Goal: Task Accomplishment & Management: Manage account settings

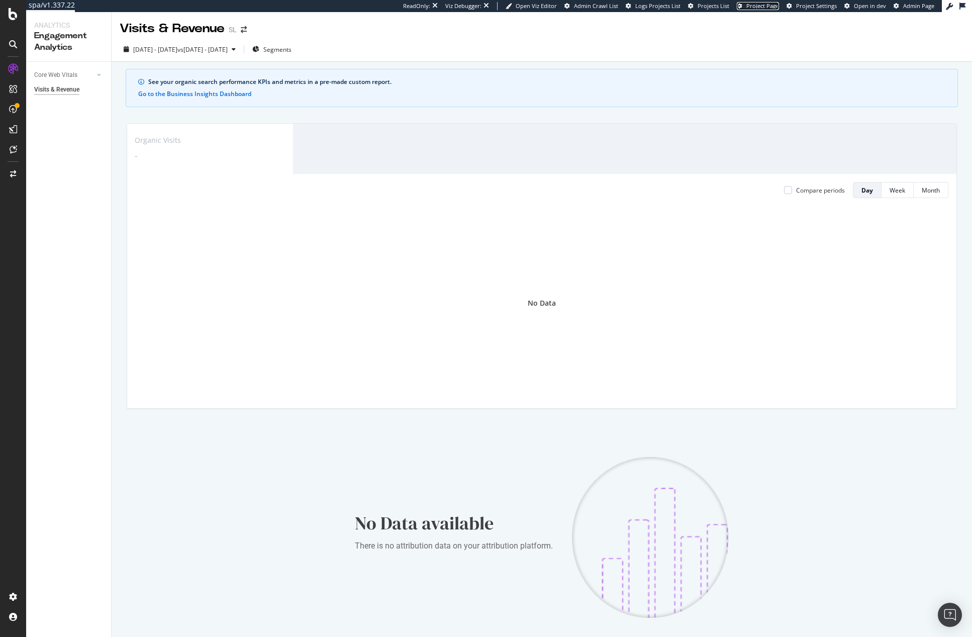
click at [773, 5] on span "Project Page" at bounding box center [762, 6] width 33 height 8
click at [57, 539] on div "Settings" at bounding box center [52, 543] width 42 height 8
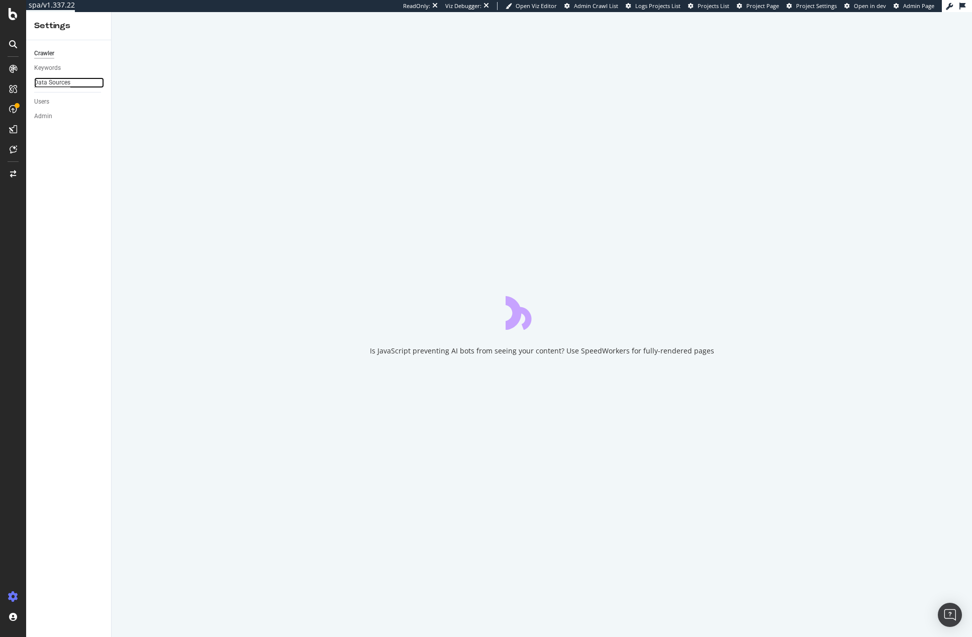
click at [56, 83] on div "Data Sources" at bounding box center [52, 82] width 36 height 11
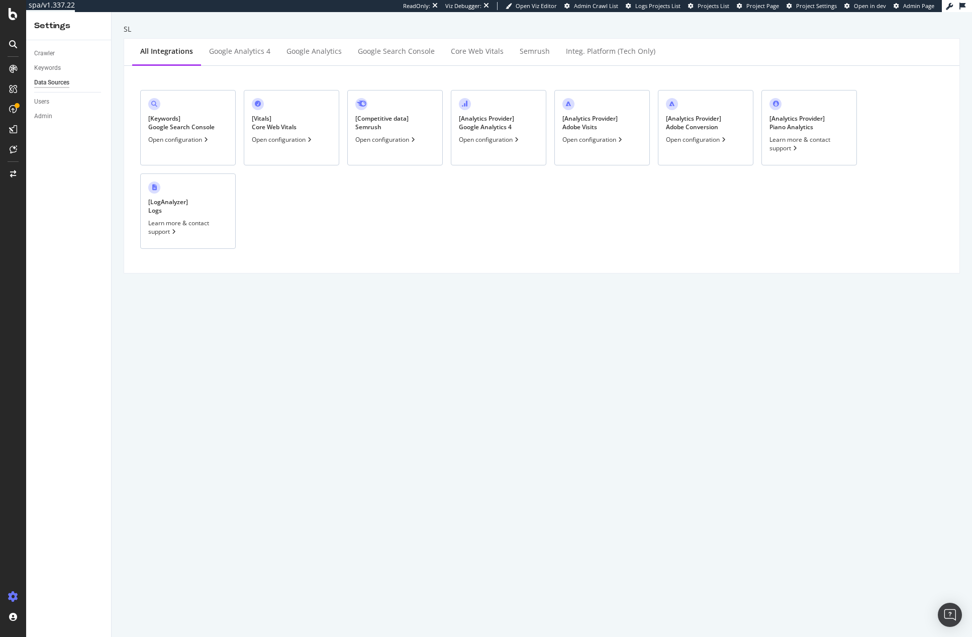
click at [518, 113] on div "[ Analytics Provider ] Google Analytics 4 Open configuration" at bounding box center [498, 127] width 95 height 75
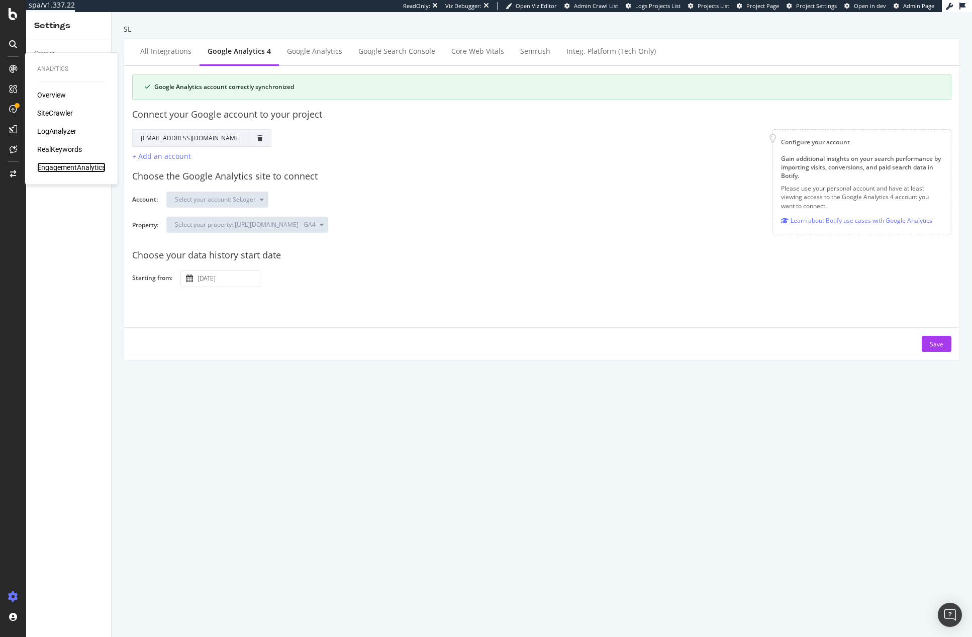
click at [68, 168] on div "EngagementAnalytics" at bounding box center [71, 167] width 68 height 10
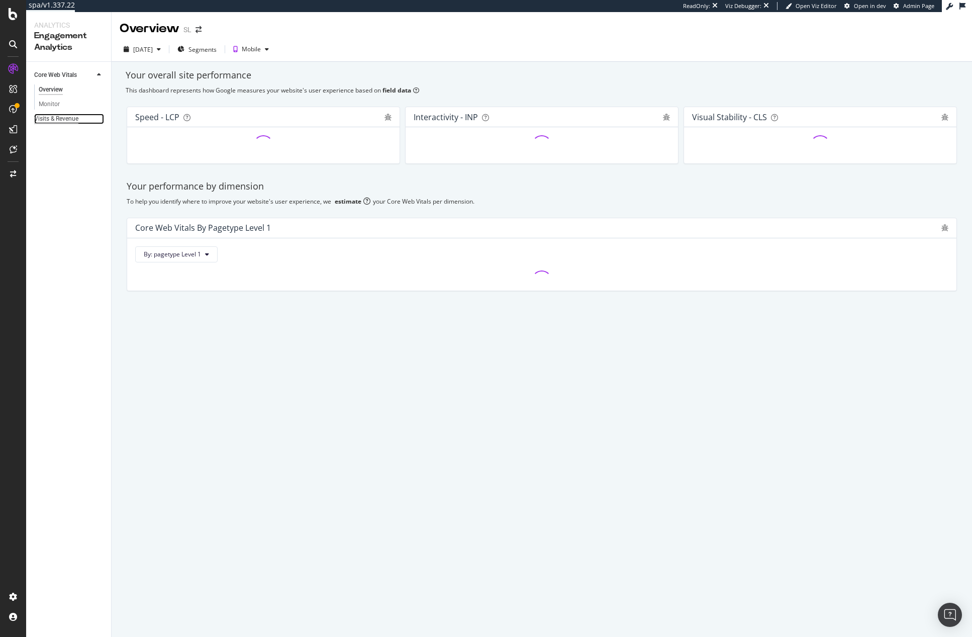
click at [66, 119] on div "Visits & Revenue" at bounding box center [56, 119] width 44 height 11
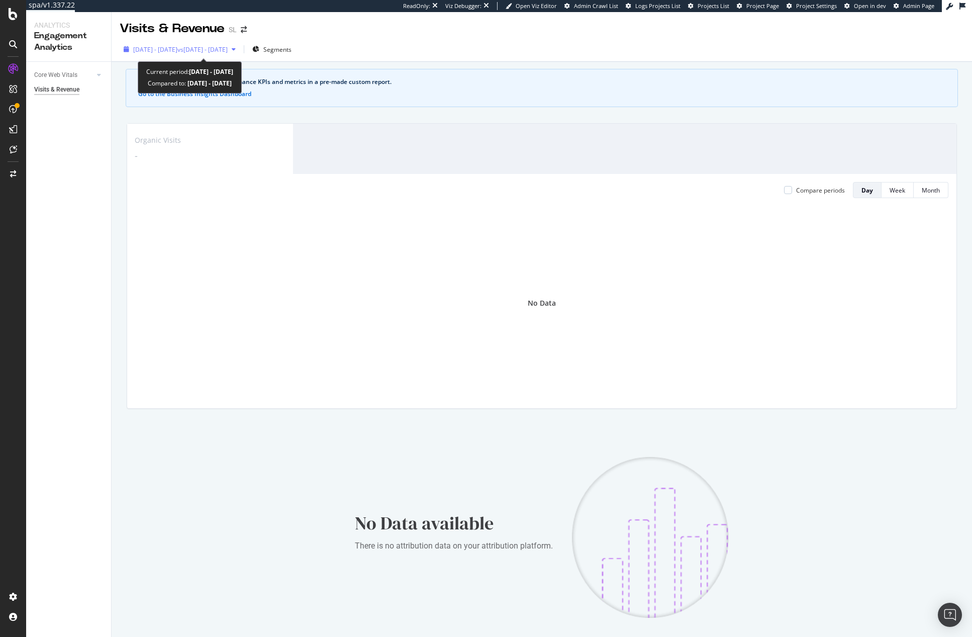
click at [228, 51] on span "vs [DATE] - [DATE]" at bounding box center [202, 49] width 50 height 9
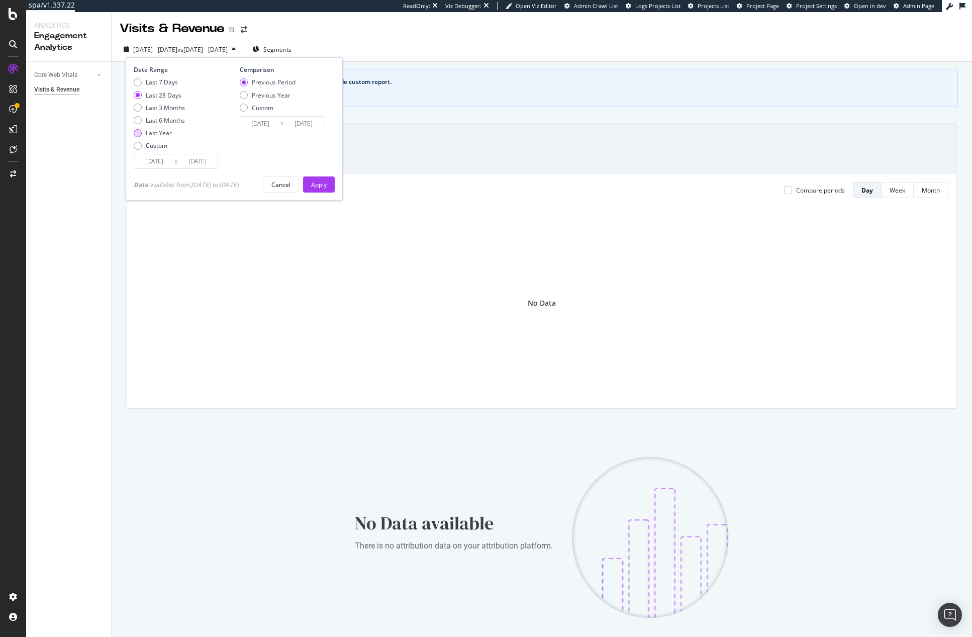
click at [159, 134] on div "Last Year" at bounding box center [159, 133] width 26 height 9
type input "[DATE]"
click at [157, 144] on div "Custom" at bounding box center [157, 145] width 22 height 9
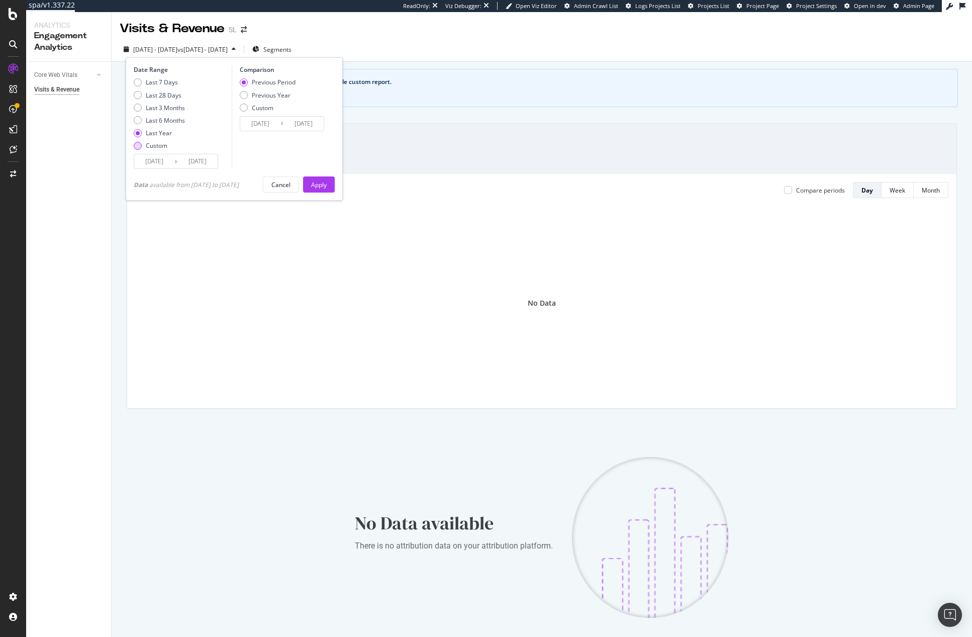
type input "[DATE]"
click at [161, 162] on input "[DATE]" at bounding box center [154, 161] width 40 height 14
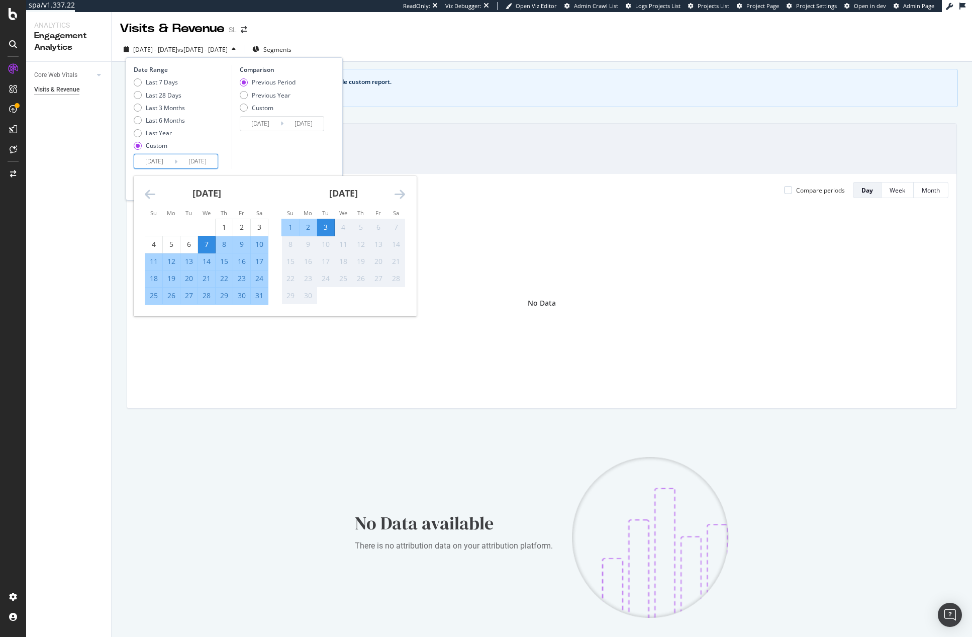
click at [272, 143] on div "Comparison Previous Period Previous Year Custom [DATE] Navigate forward to inte…" at bounding box center [279, 117] width 95 height 104
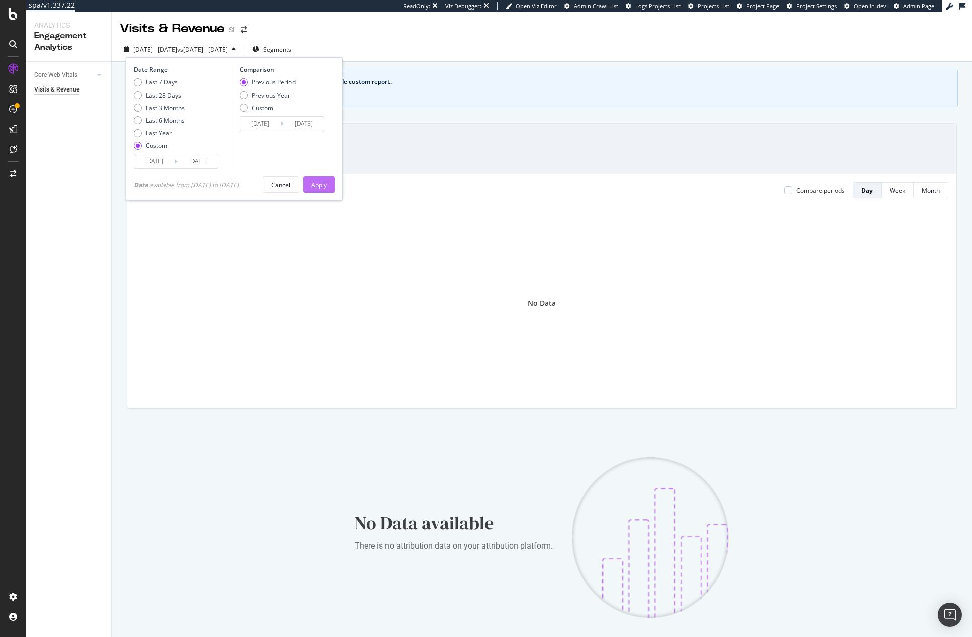
click at [332, 189] on button "Apply" at bounding box center [319, 184] width 32 height 16
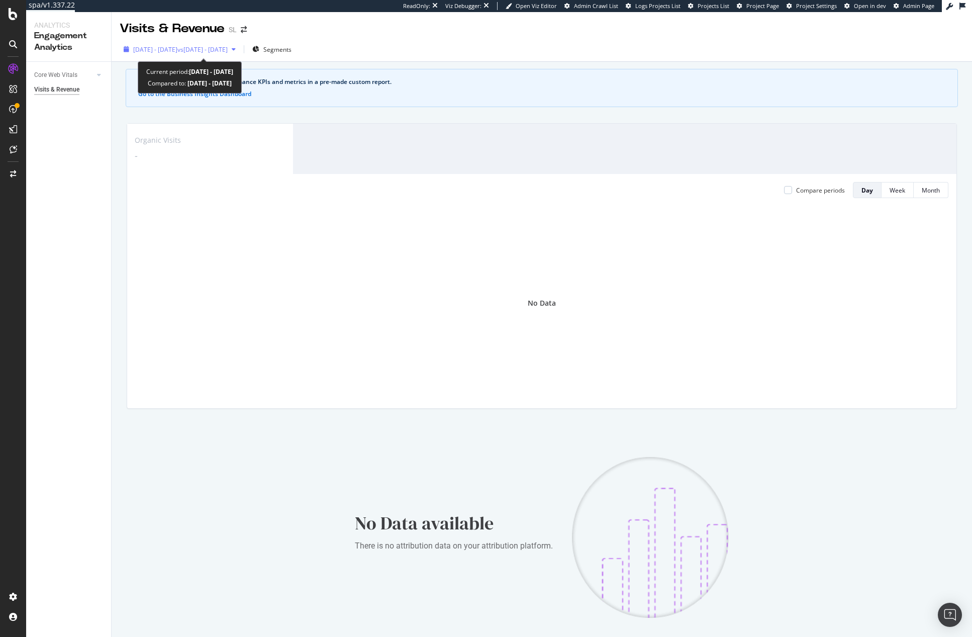
click at [228, 50] on span "vs [DATE] - [DATE]" at bounding box center [202, 49] width 50 height 9
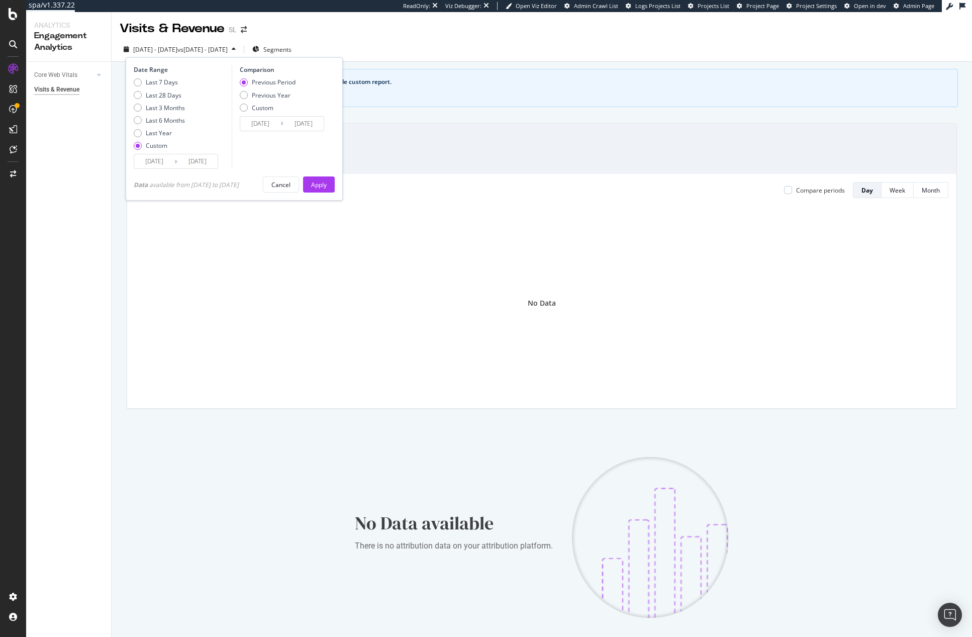
click at [163, 162] on input "[DATE]" at bounding box center [154, 161] width 40 height 14
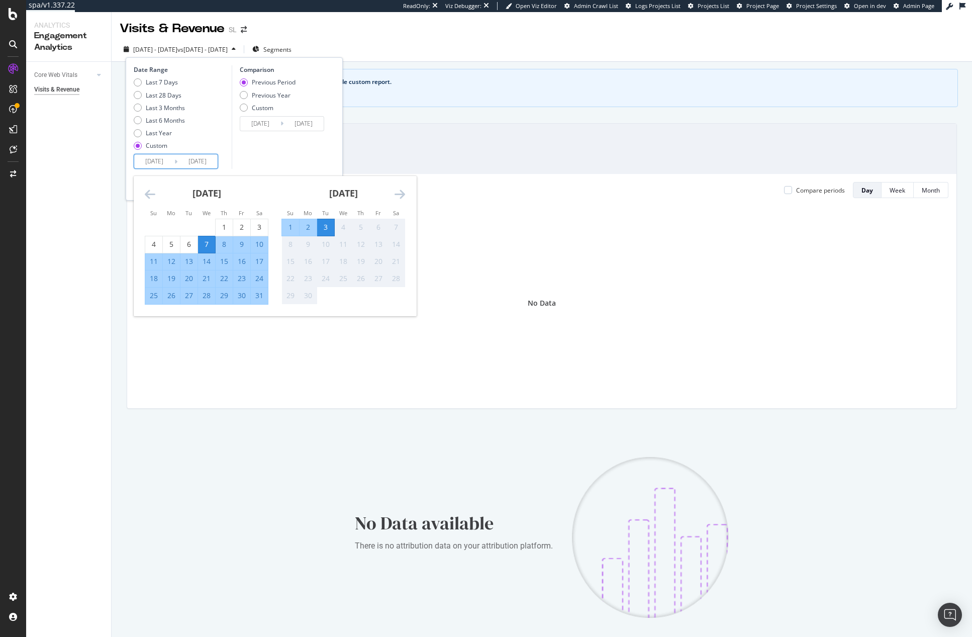
click at [152, 192] on icon "Move backward to switch to the previous month." at bounding box center [150, 194] width 11 height 12
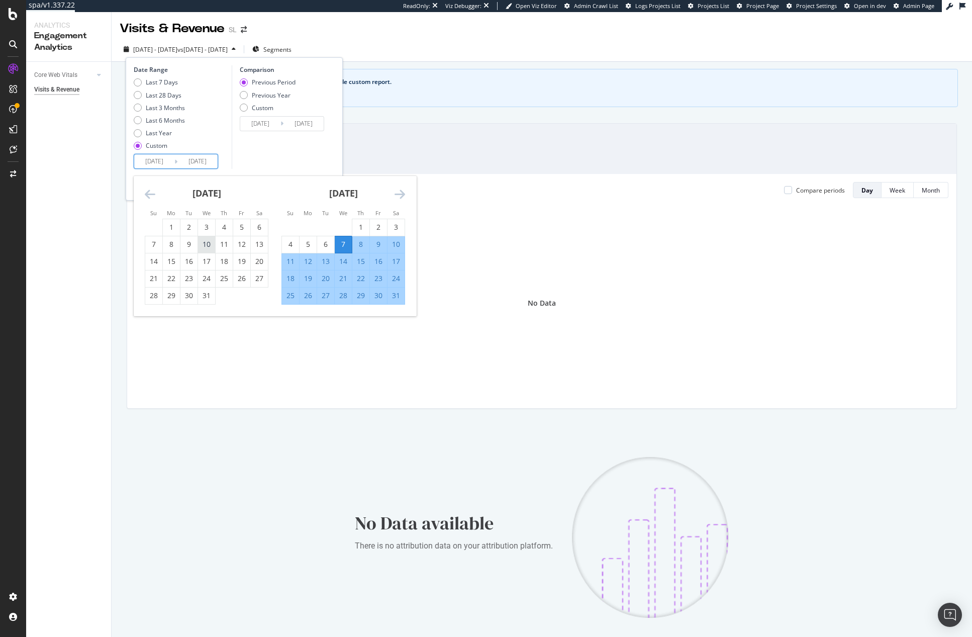
click at [198, 239] on div "10" at bounding box center [206, 244] width 17 height 10
type input "[DATE]"
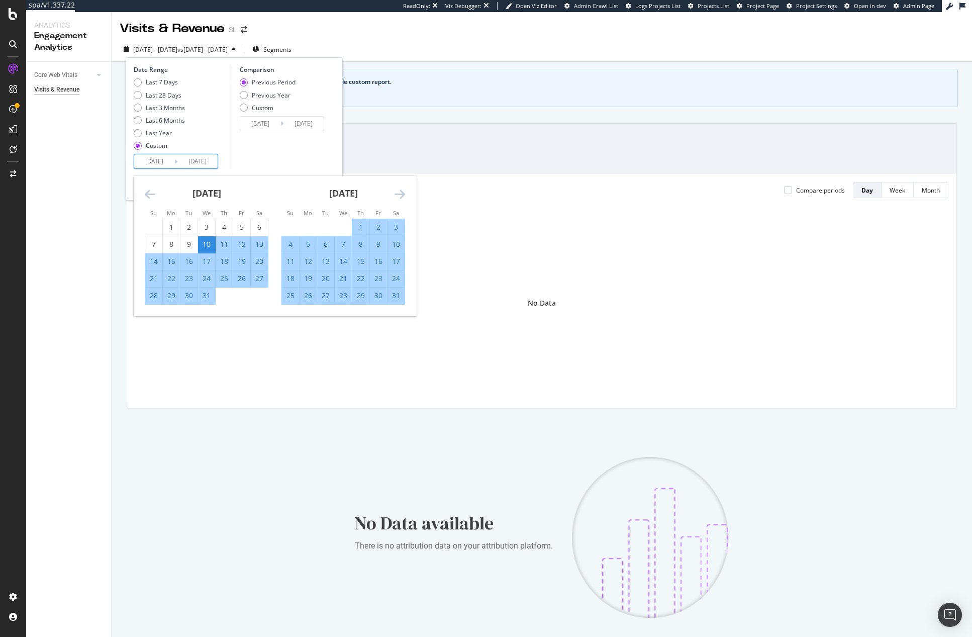
click at [320, 271] on div "20" at bounding box center [325, 278] width 17 height 17
type input "[DATE]"
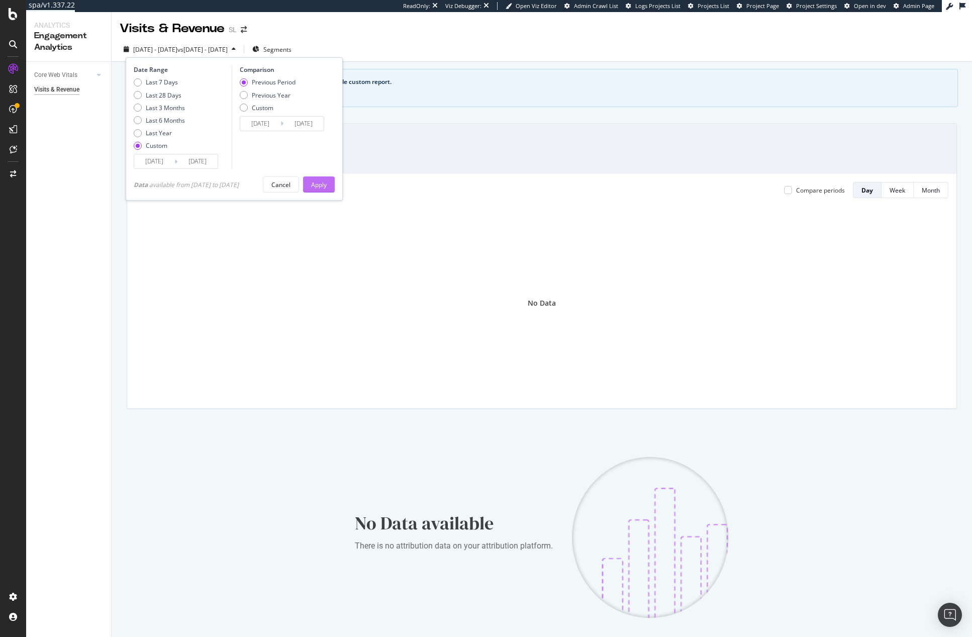
click at [319, 182] on div "Apply" at bounding box center [319, 184] width 16 height 9
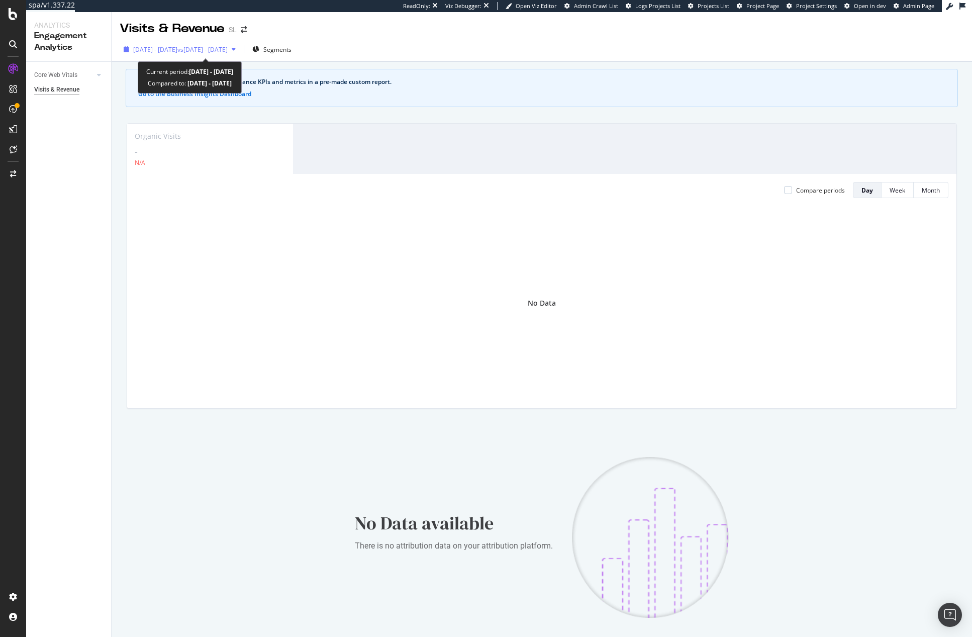
click at [177, 51] on span "[DATE] - [DATE]" at bounding box center [155, 49] width 44 height 9
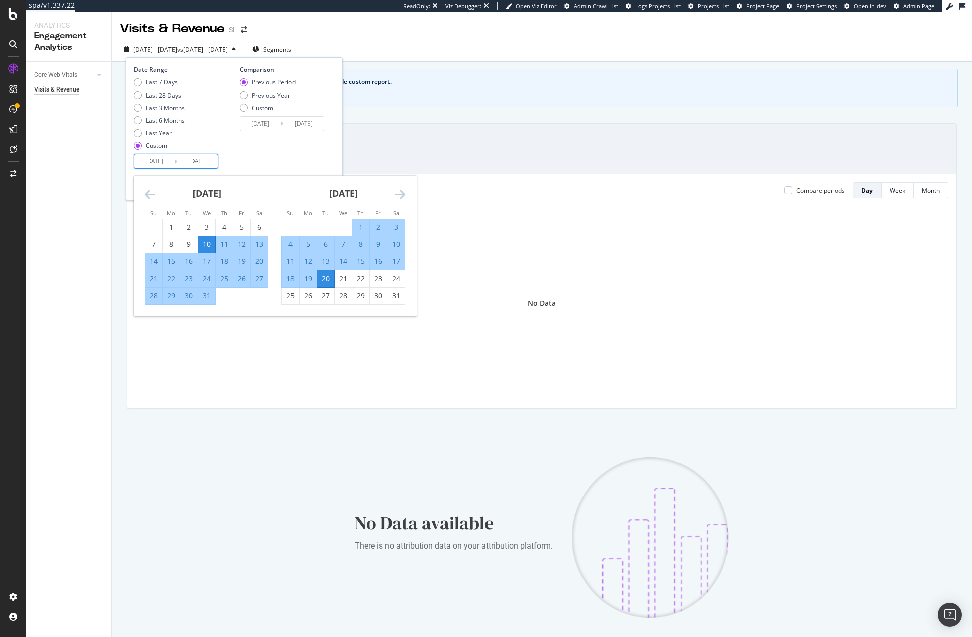
click at [172, 159] on input "[DATE]" at bounding box center [154, 161] width 40 height 14
click at [149, 194] on icon "Move backward to switch to the previous month." at bounding box center [150, 194] width 11 height 12
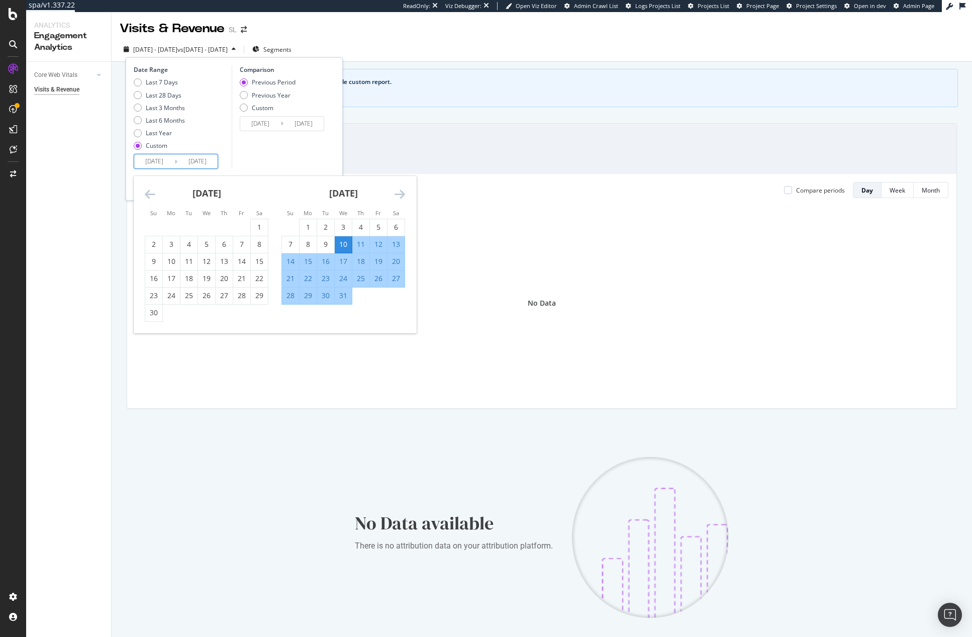
click at [149, 194] on icon "Move backward to switch to the previous month." at bounding box center [150, 194] width 11 height 12
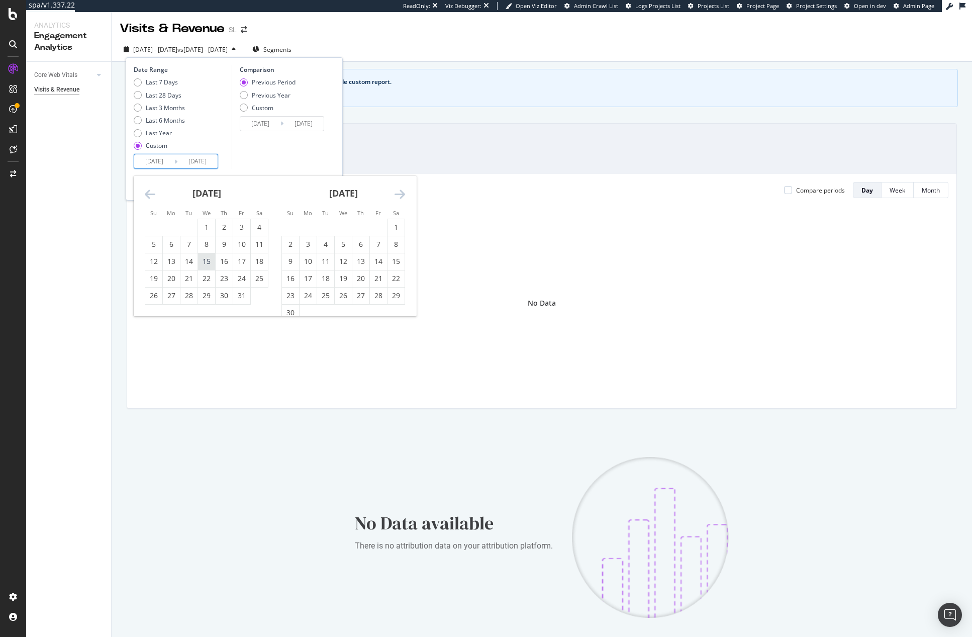
click at [199, 255] on div "15" at bounding box center [206, 261] width 17 height 17
type input "[DATE]"
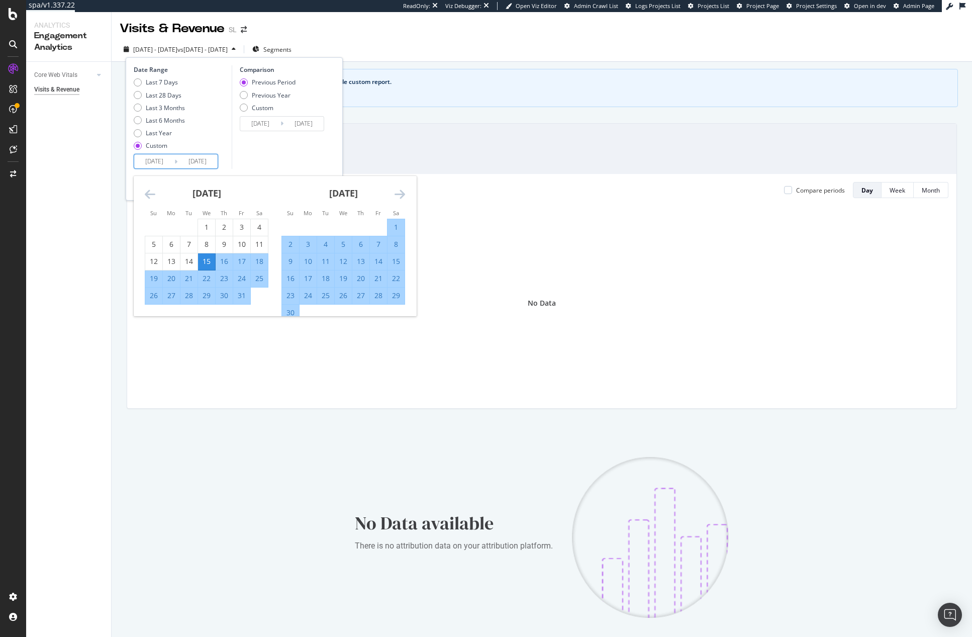
click at [337, 274] on div "19" at bounding box center [343, 278] width 17 height 10
type input "[DATE]"
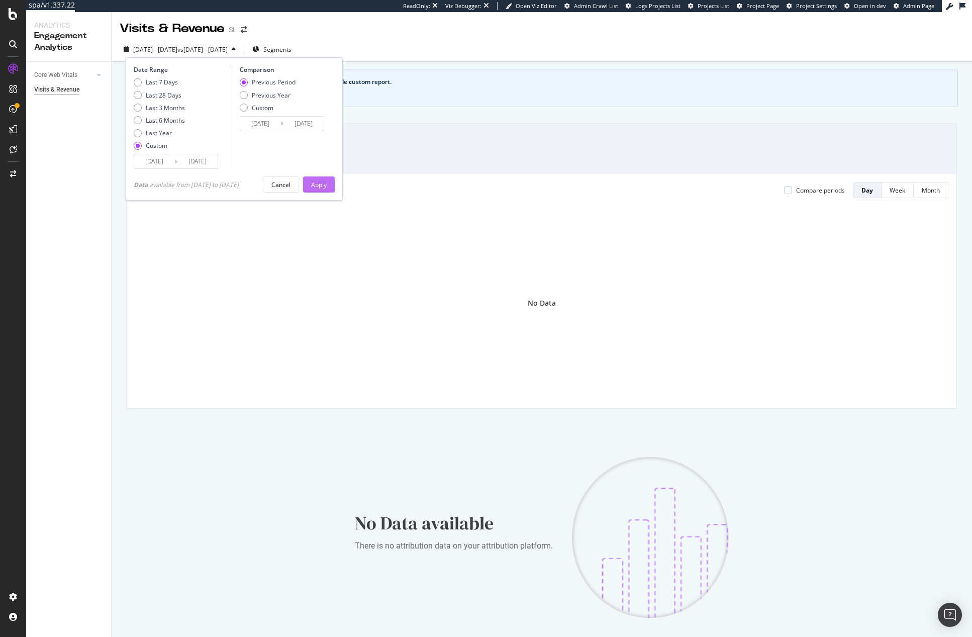
click at [325, 183] on div "Apply" at bounding box center [319, 184] width 16 height 9
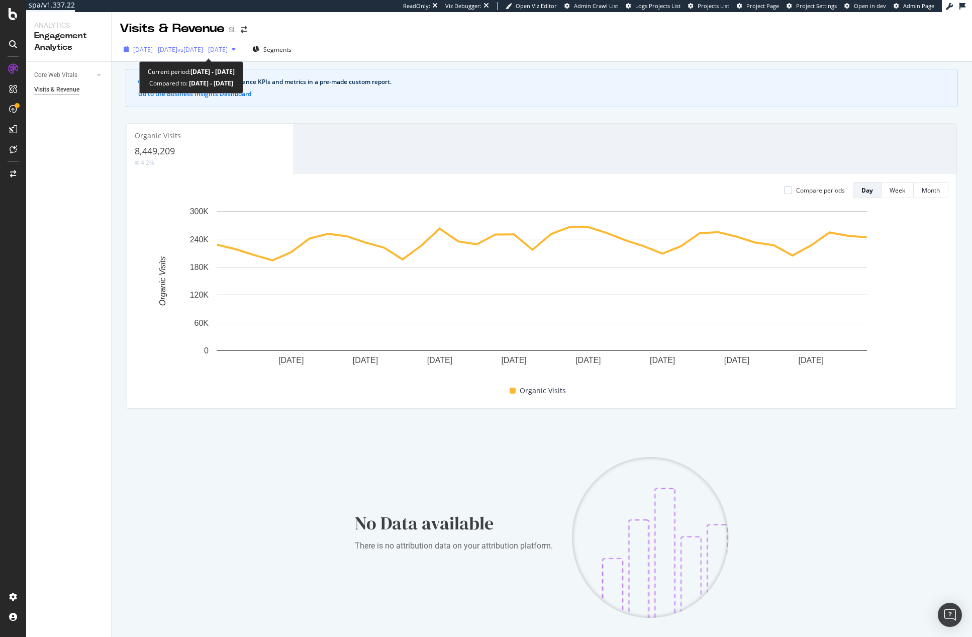
click at [225, 50] on span "vs [DATE] - [DATE]" at bounding box center [202, 49] width 50 height 9
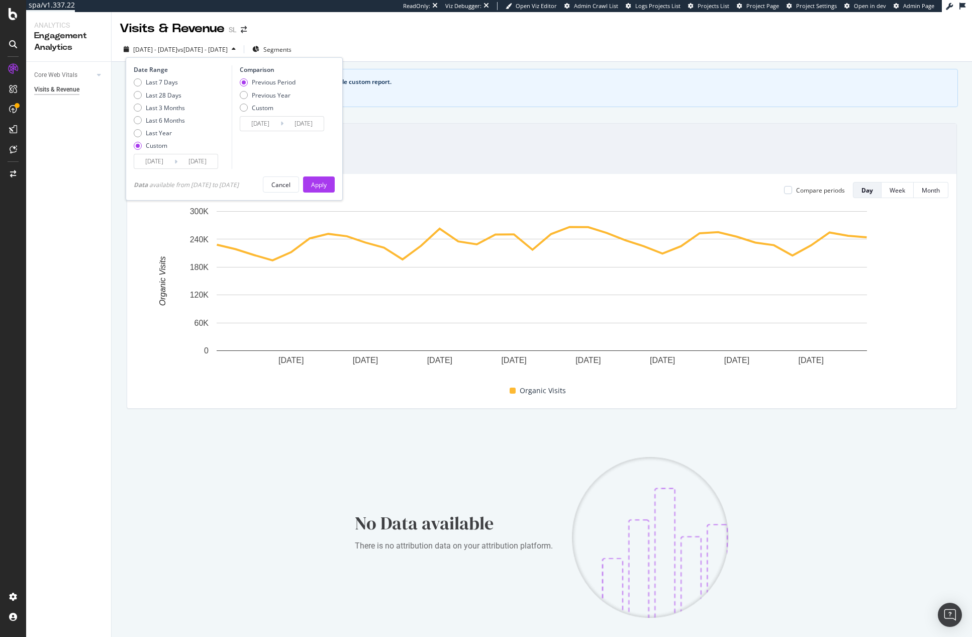
click at [178, 161] on input "[DATE]" at bounding box center [197, 161] width 40 height 14
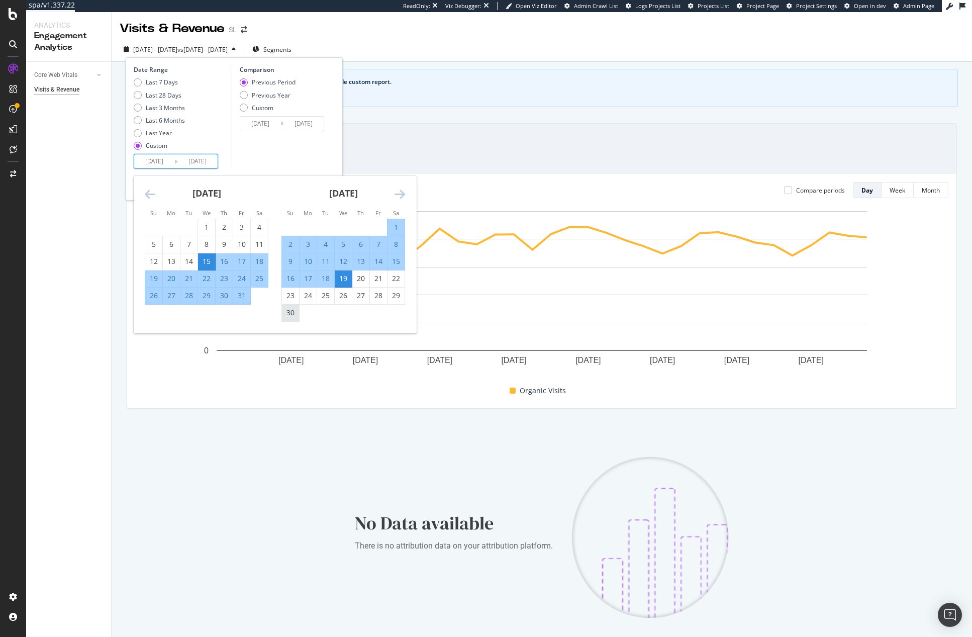
click at [298, 316] on div "30" at bounding box center [290, 313] width 17 height 10
type input "[DATE]"
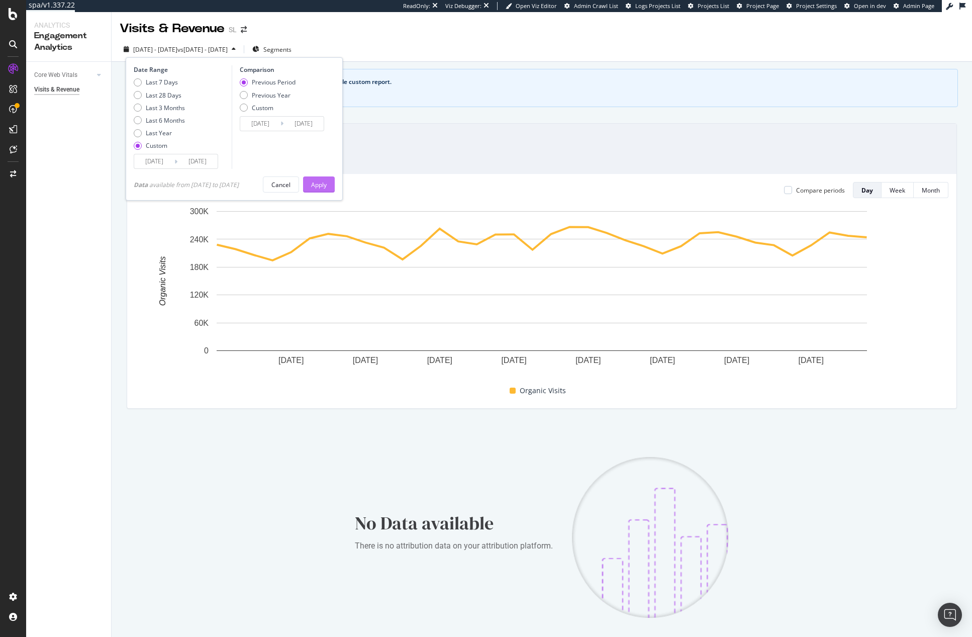
click at [335, 181] on button "Apply" at bounding box center [319, 184] width 32 height 16
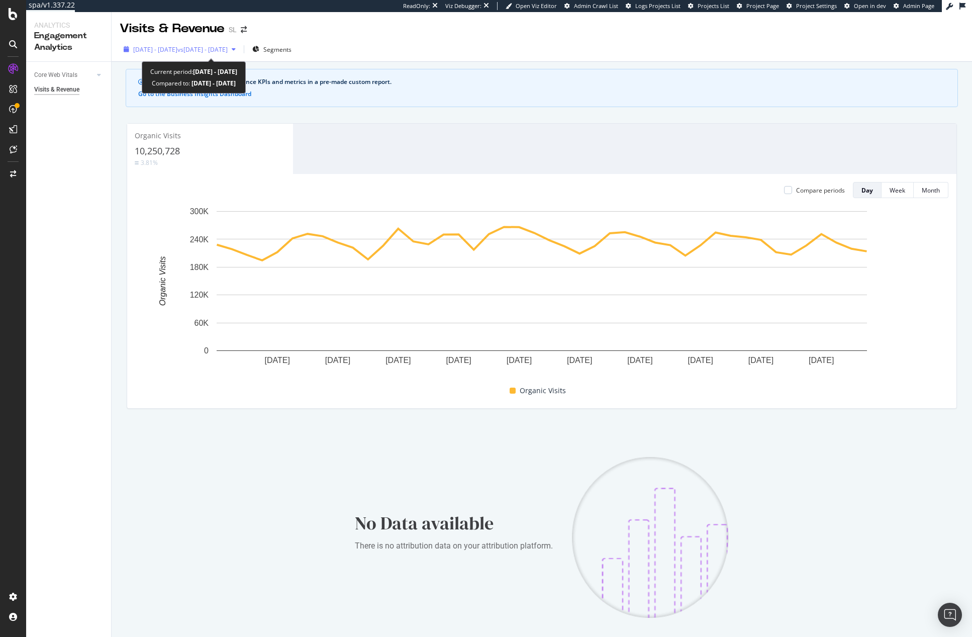
click at [177, 50] on span "[DATE] - [DATE]" at bounding box center [155, 49] width 44 height 9
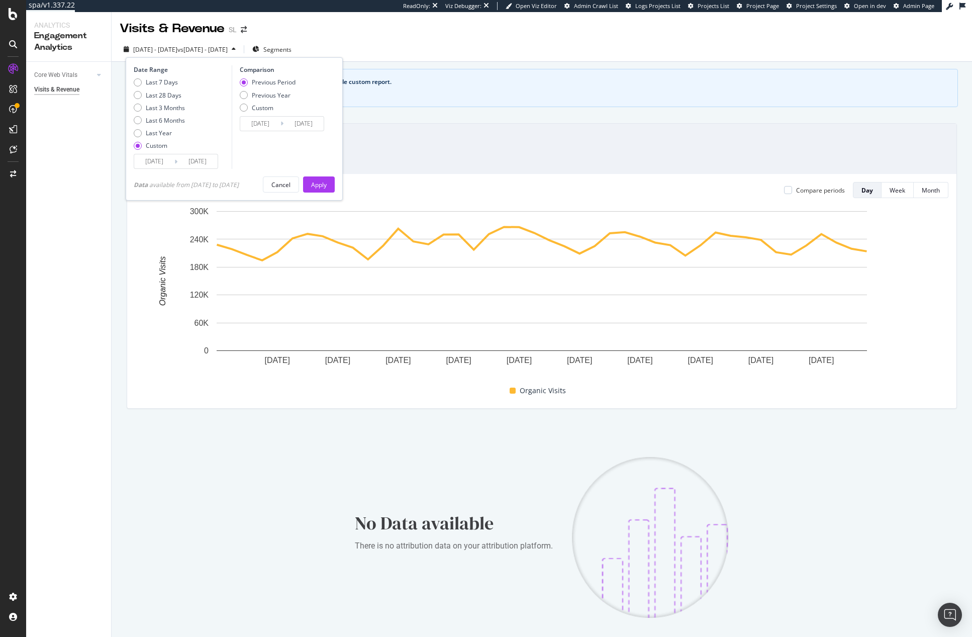
click at [197, 160] on input "[DATE]" at bounding box center [197, 161] width 40 height 14
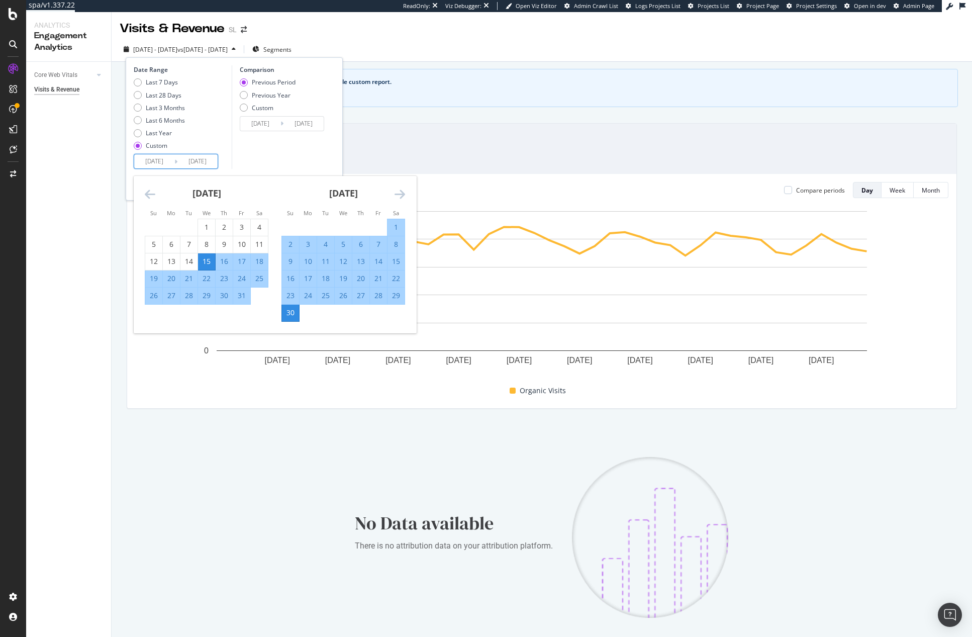
click at [404, 194] on icon "Move forward to switch to the next month." at bounding box center [399, 194] width 11 height 12
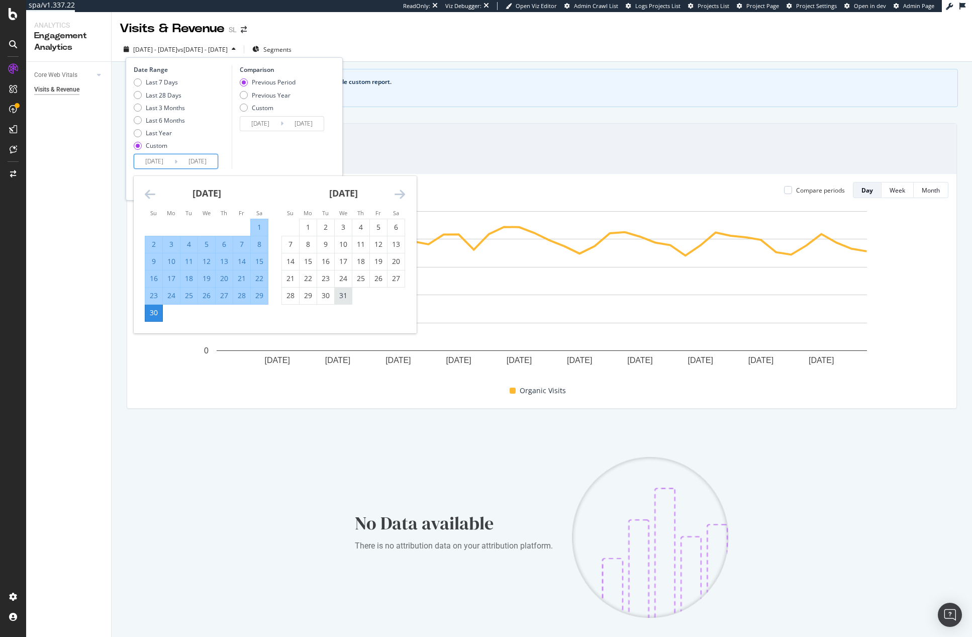
click at [348, 297] on div "31" at bounding box center [343, 295] width 17 height 10
type input "[DATE]"
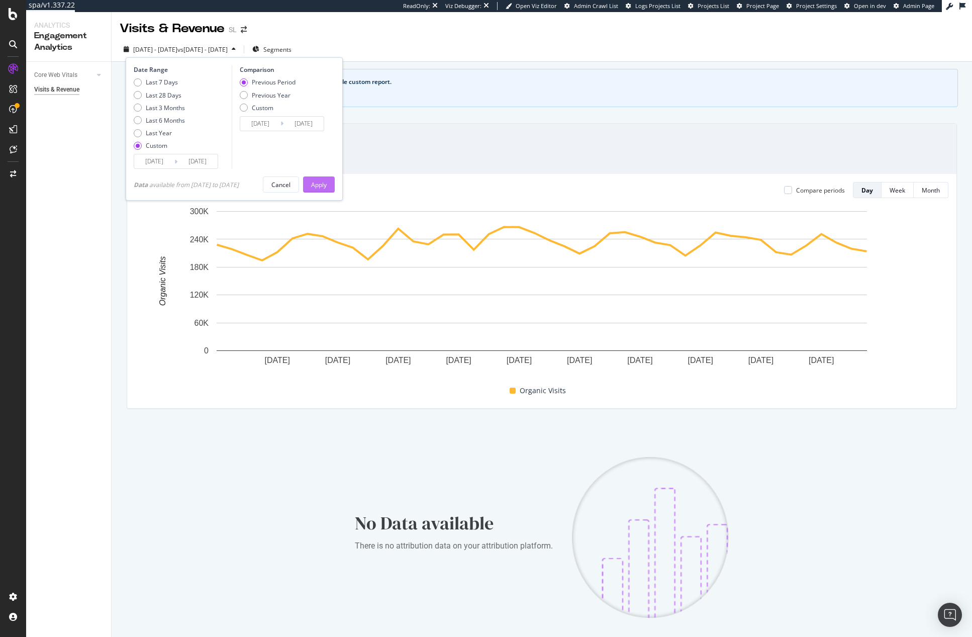
click at [327, 177] on div "Apply" at bounding box center [319, 184] width 16 height 15
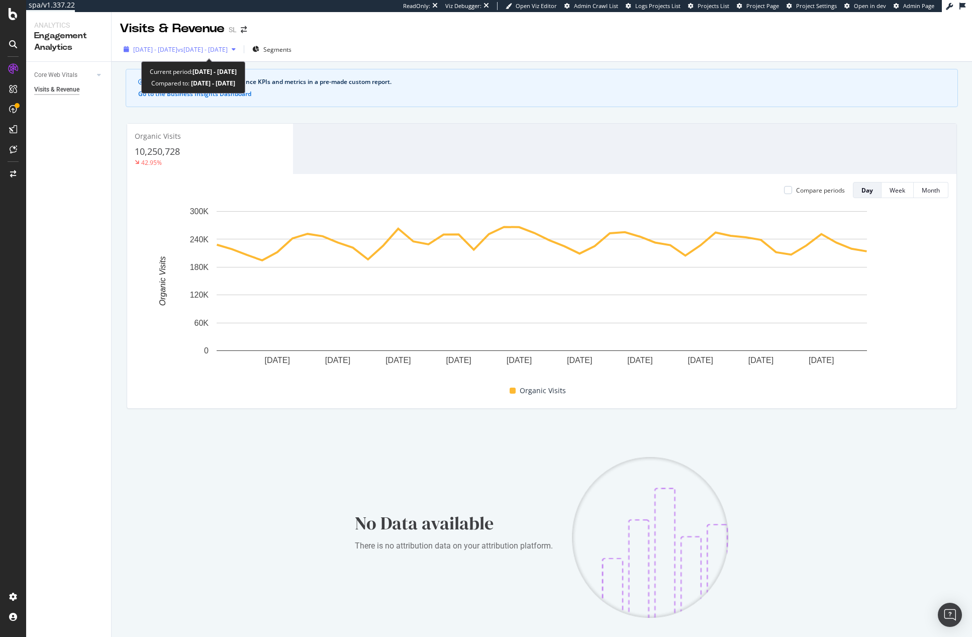
click at [228, 49] on span "vs [DATE] - [DATE]" at bounding box center [202, 49] width 50 height 9
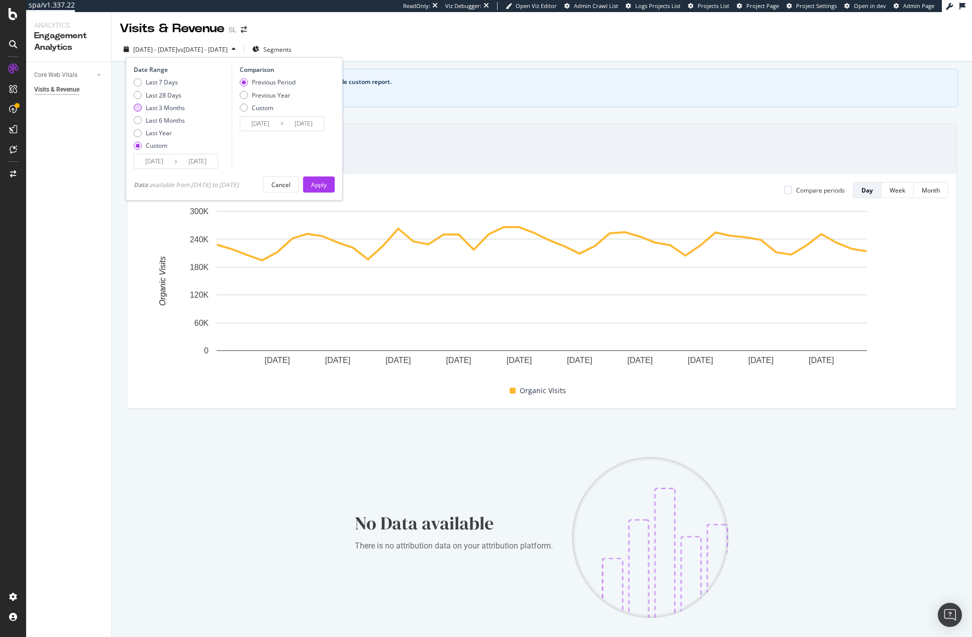
click at [168, 110] on div "Last 3 Months" at bounding box center [165, 108] width 39 height 9
type input "[DATE]"
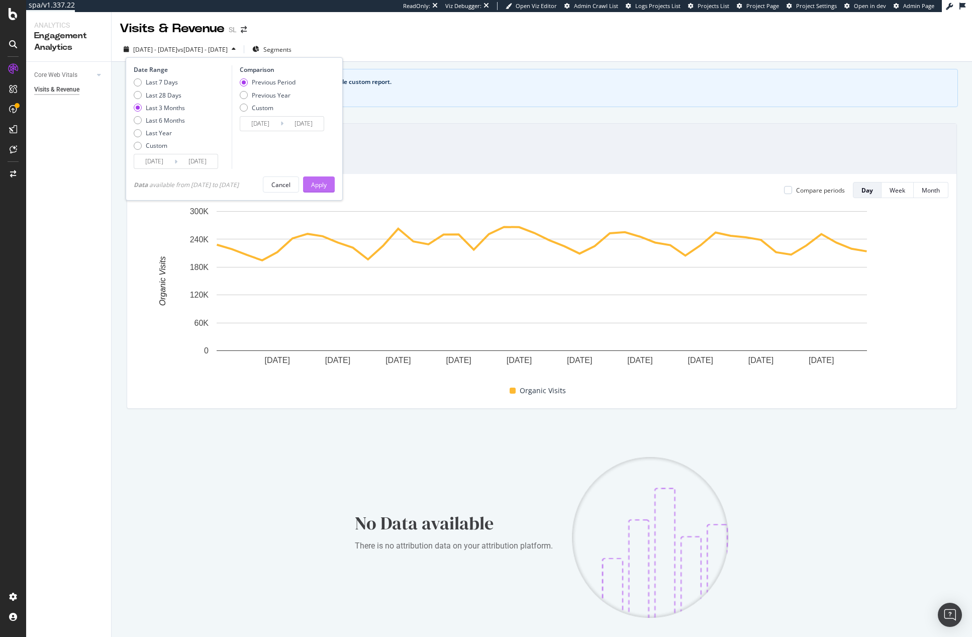
click at [325, 181] on div "Apply" at bounding box center [319, 184] width 16 height 9
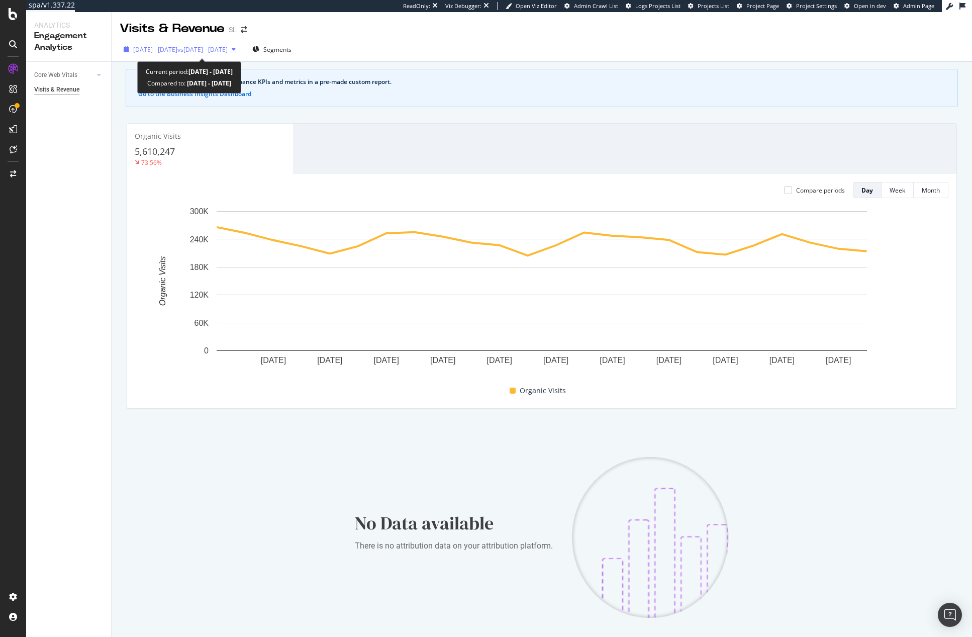
click at [207, 49] on span "vs [DATE] - [DATE]" at bounding box center [202, 49] width 50 height 9
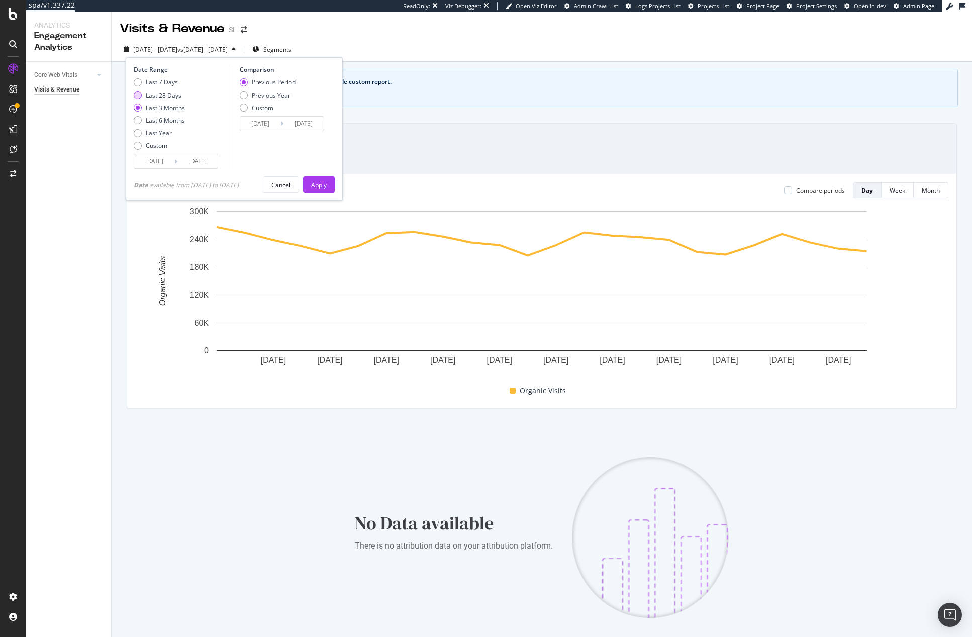
click at [163, 96] on div "Last 28 Days" at bounding box center [164, 95] width 36 height 9
type input "[DATE]"
click at [326, 184] on div "Apply" at bounding box center [319, 184] width 16 height 9
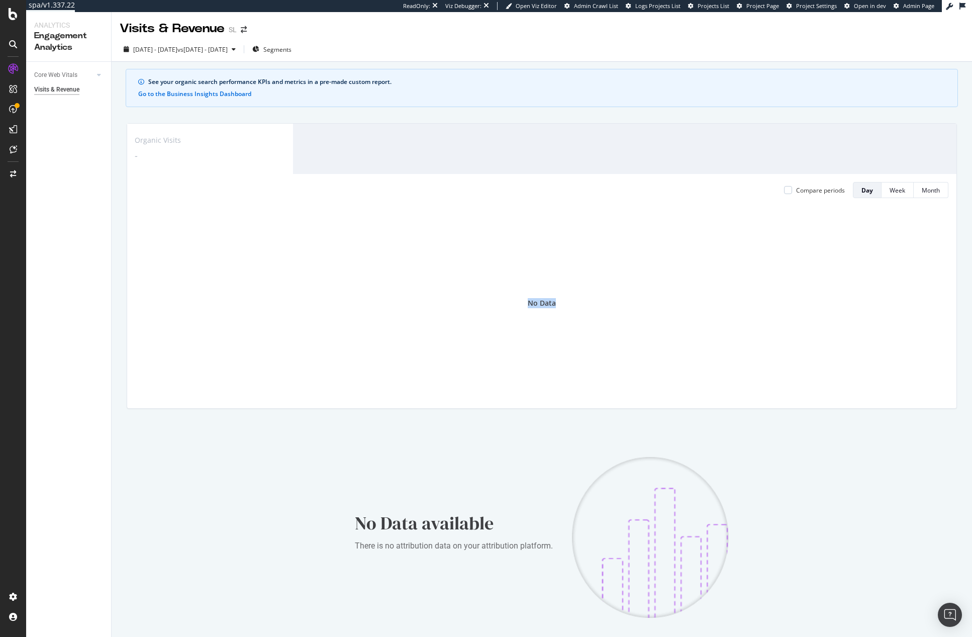
drag, startPoint x: 484, startPoint y: 308, endPoint x: 645, endPoint y: 308, distance: 161.3
click at [645, 308] on div "No Data" at bounding box center [541, 303] width 813 height 194
click at [594, 347] on div "No Data" at bounding box center [541, 303] width 813 height 194
click at [53, 547] on div "Project settings" at bounding box center [52, 551] width 42 height 8
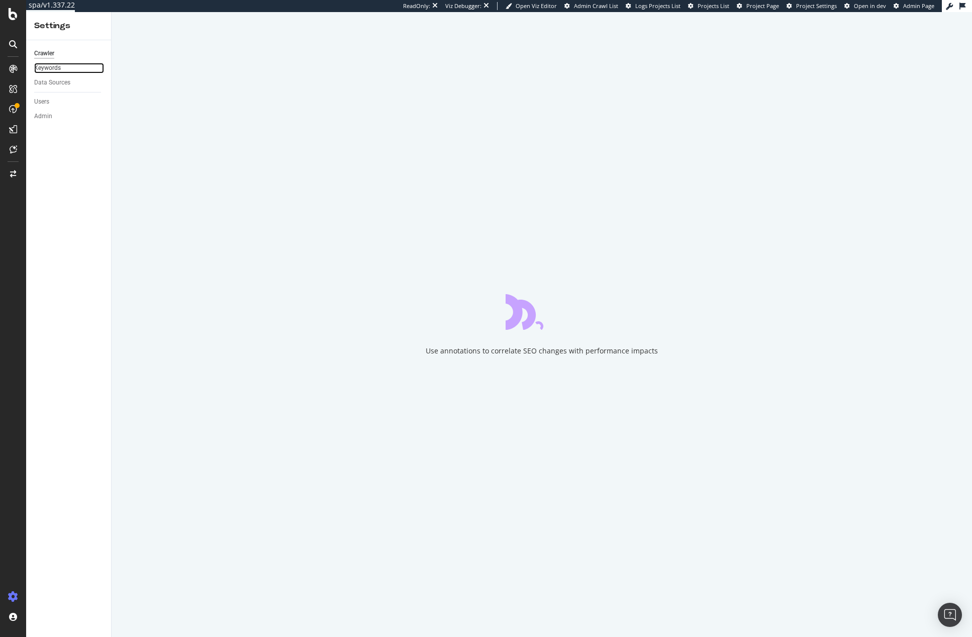
click at [65, 70] on link "Keywords" at bounding box center [69, 68] width 70 height 11
click at [57, 81] on div "Data Sources" at bounding box center [52, 82] width 36 height 11
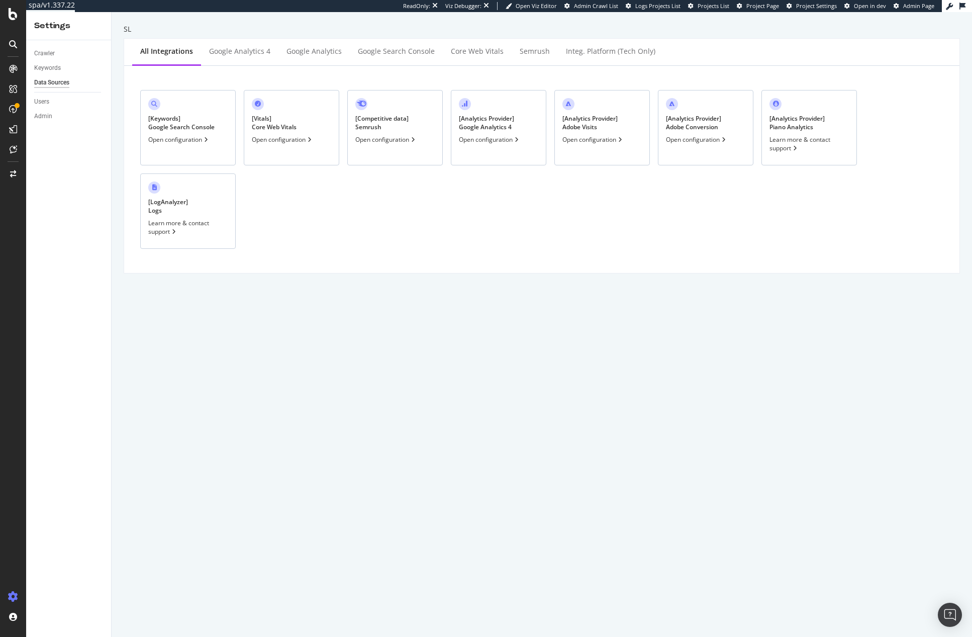
click at [522, 125] on div "[ Analytics Provider ] Google Analytics 4 Open configuration" at bounding box center [498, 127] width 95 height 75
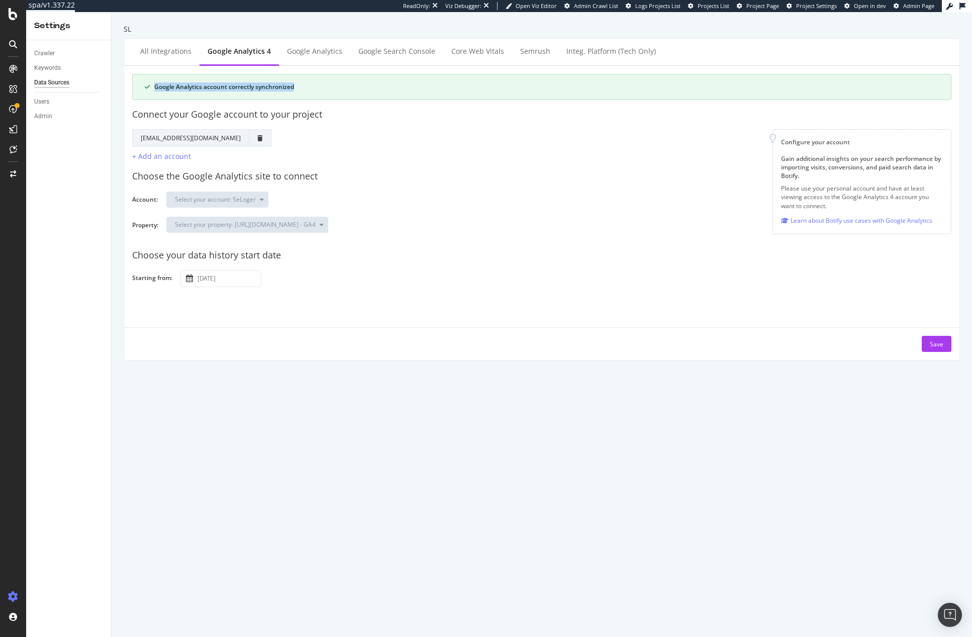
drag, startPoint x: 320, startPoint y: 88, endPoint x: 136, endPoint y: 87, distance: 183.4
click at [136, 87] on div "Google Analytics account correctly synchronized" at bounding box center [541, 87] width 819 height 26
click at [409, 237] on div "Select your property: [URL][DOMAIN_NAME] - GA4" at bounding box center [554, 229] width 777 height 24
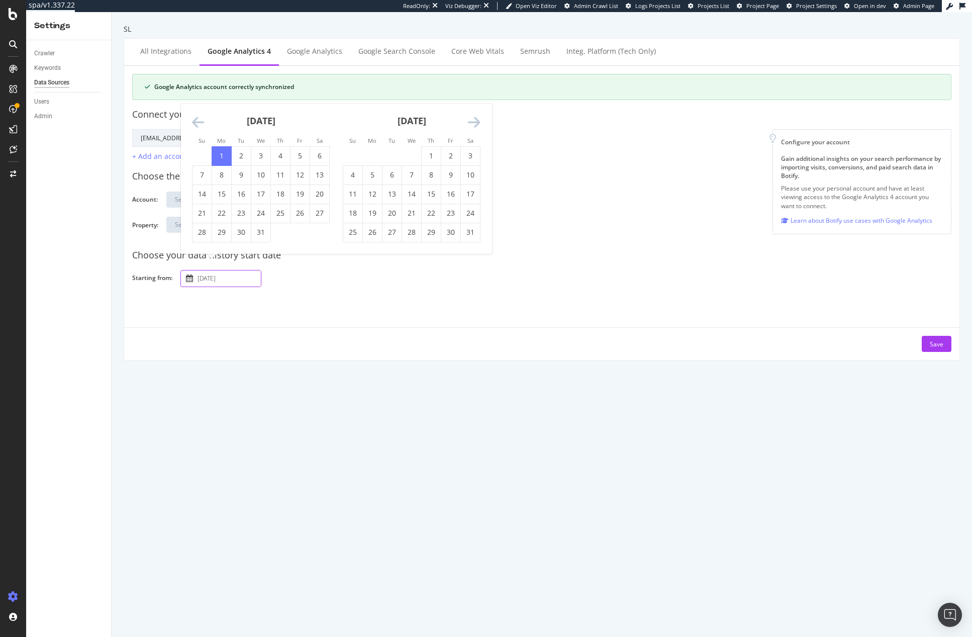
drag, startPoint x: 239, startPoint y: 277, endPoint x: 191, endPoint y: 277, distance: 48.2
click at [191, 277] on div "[DATE] Navigate forward to interact with the calendar and select a date. Press …" at bounding box center [220, 278] width 81 height 17
click at [290, 286] on div "[DATE] Navigate forward to interact with the calendar and select a date. Press …" at bounding box center [561, 278] width 763 height 18
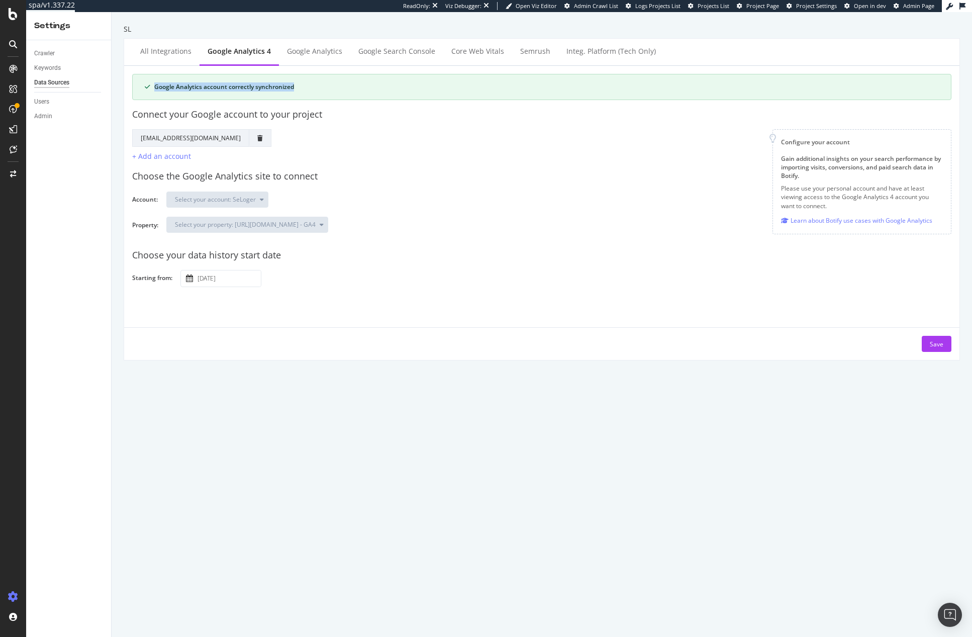
drag, startPoint x: 319, startPoint y: 89, endPoint x: 154, endPoint y: 89, distance: 164.8
click at [154, 89] on div "Google Analytics account correctly synchronized" at bounding box center [546, 86] width 784 height 9
click at [340, 117] on div "Connect your Google account to your project" at bounding box center [541, 114] width 819 height 13
